Goal: Information Seeking & Learning: Learn about a topic

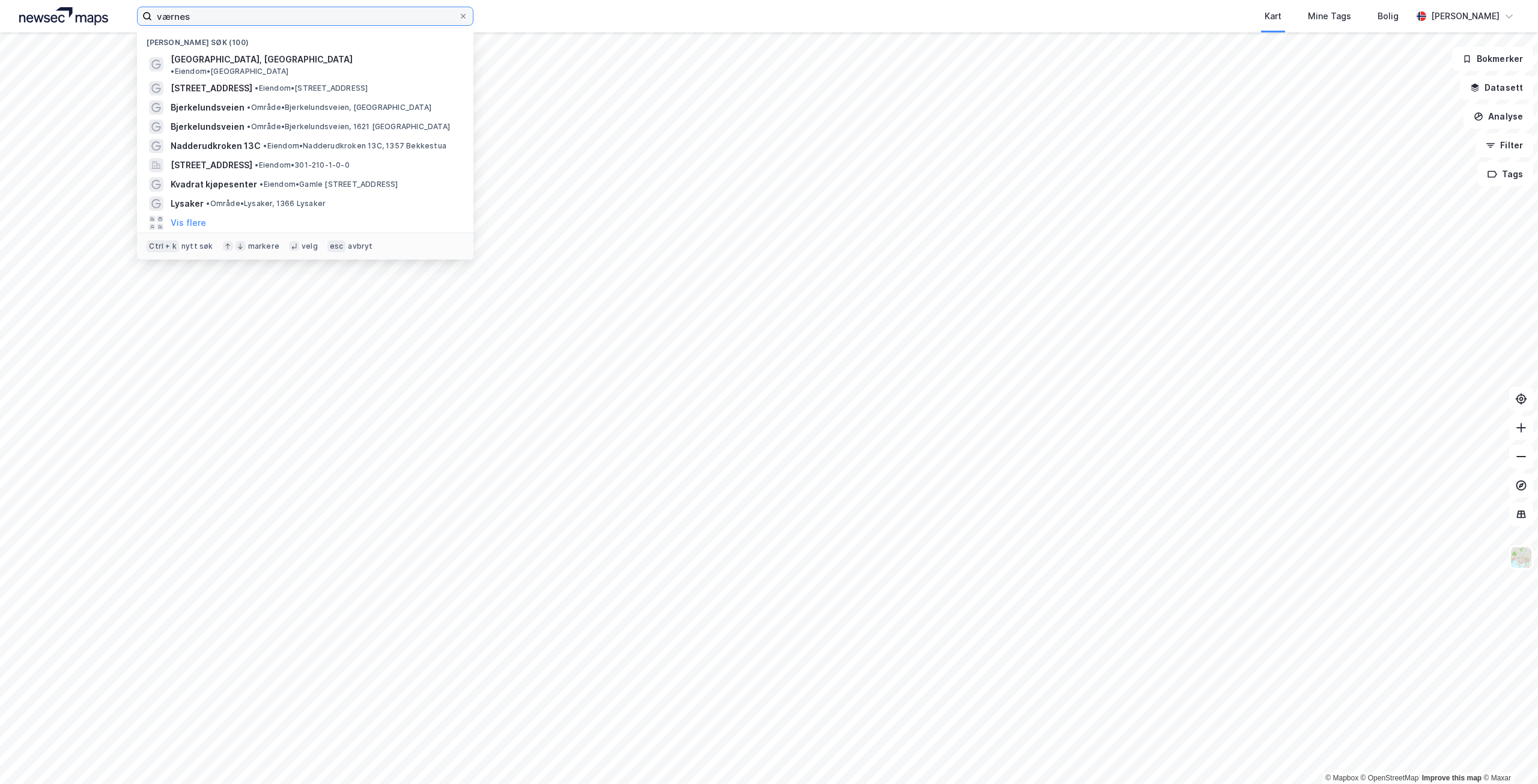
drag, startPoint x: 208, startPoint y: 17, endPoint x: 109, endPoint y: 15, distance: 99.0
click at [109, 15] on div "værnes Nylige søk (100) [GEOGRAPHIC_DATA], [GEOGRAPHIC_DATA] • Eiendom • [GEOGR…" at bounding box center [769, 16] width 1538 height 32
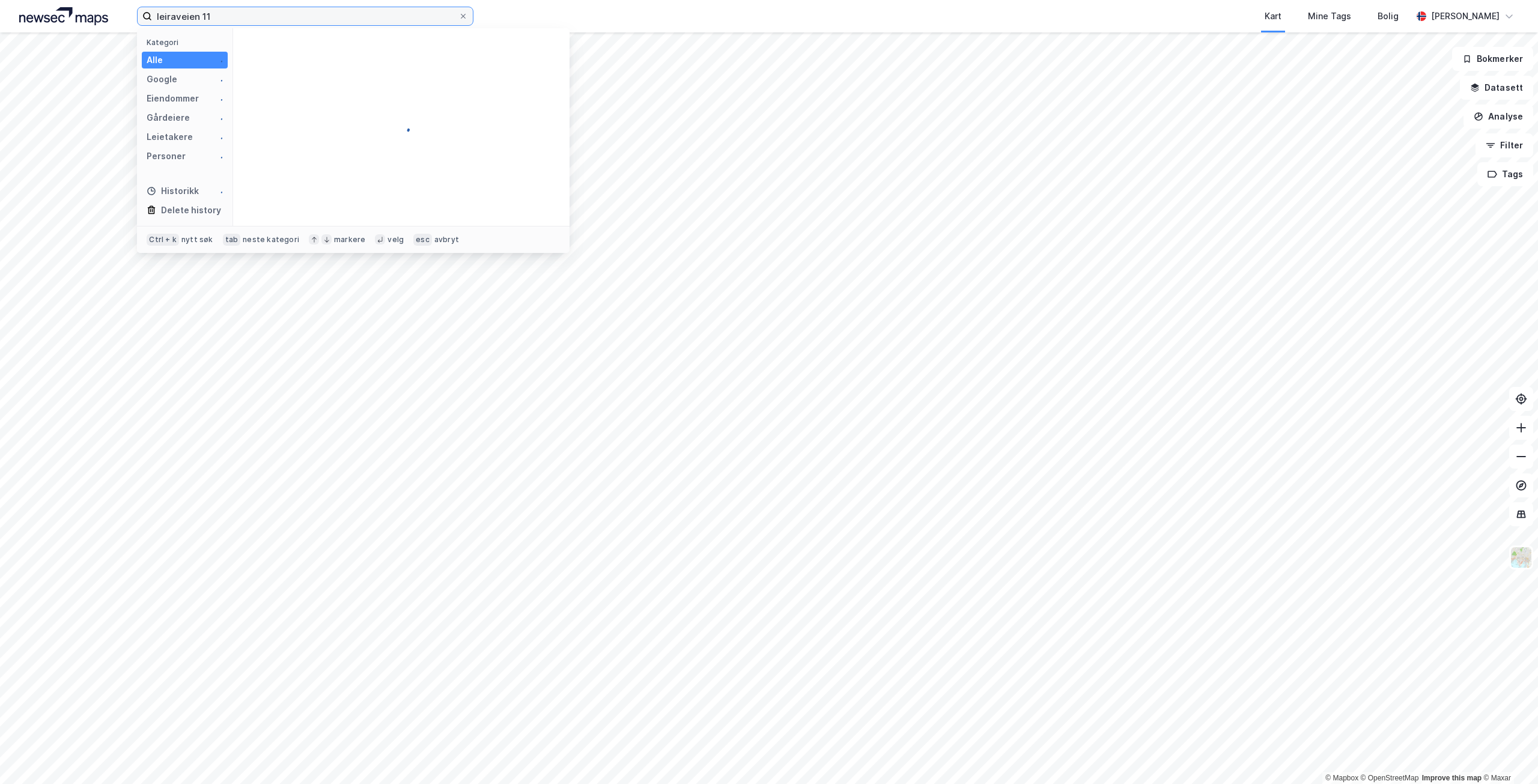
type input "leiraveien 11"
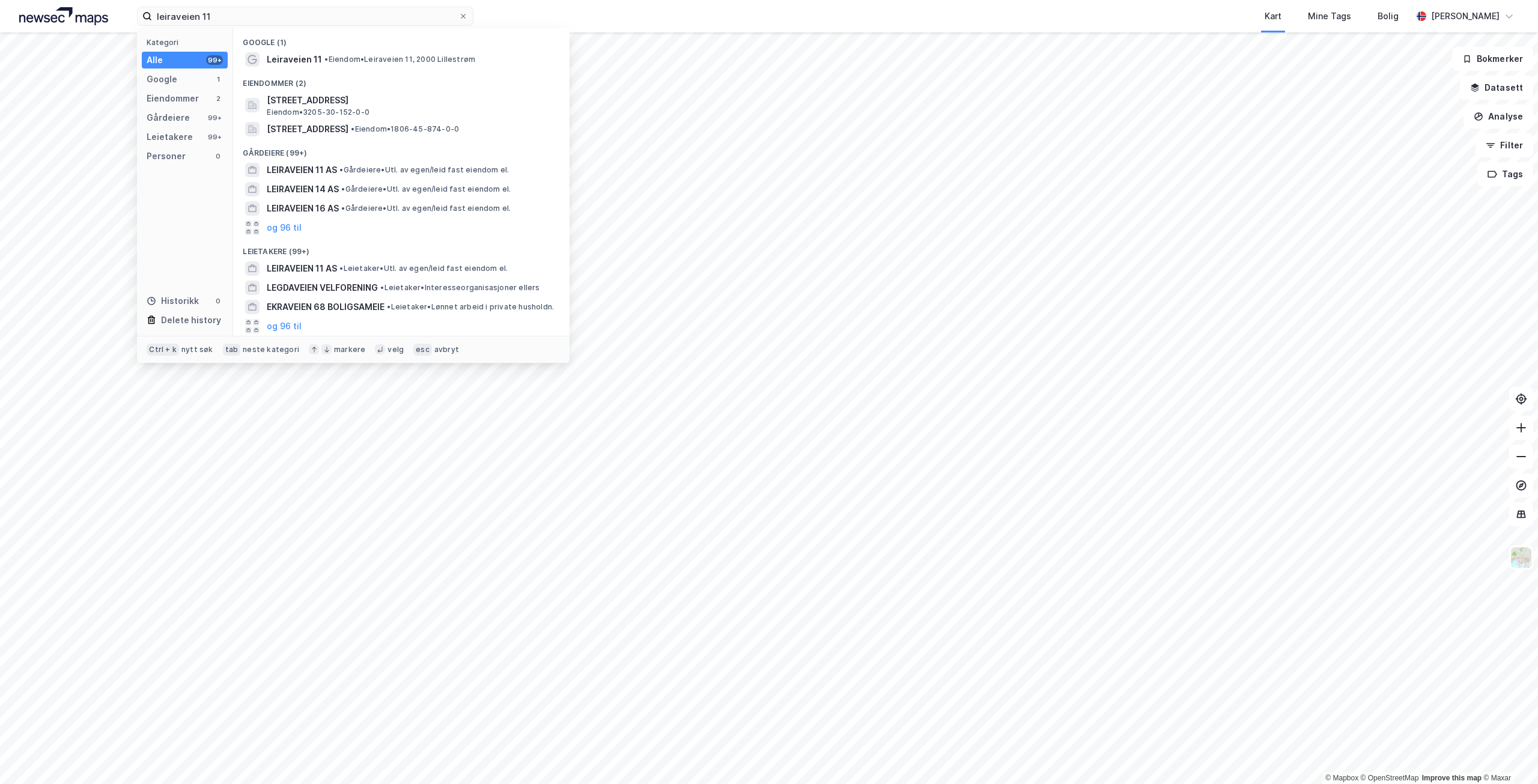
click at [342, 108] on span "Eiendom • 3205-30-152-0-0" at bounding box center [318, 112] width 102 height 10
